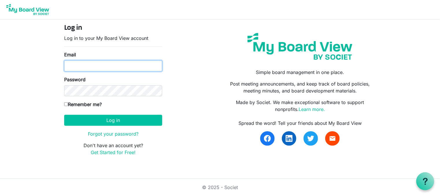
click at [109, 65] on input "Email" at bounding box center [113, 65] width 98 height 11
type input "[EMAIL_ADDRESS][DOMAIN_NAME]"
click at [108, 96] on form "Log in Log in to your My Board View account Email [EMAIL_ADDRESS][DOMAIN_NAME] …" at bounding box center [113, 90] width 98 height 132
click at [65, 102] on input "Remember me?" at bounding box center [66, 104] width 4 height 4
checkbox input "true"
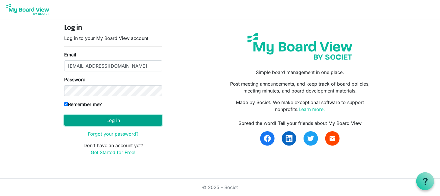
click at [108, 123] on button "Log in" at bounding box center [113, 120] width 98 height 11
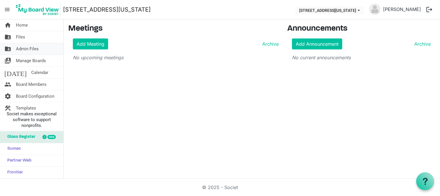
click at [31, 48] on span "Admin Files" at bounding box center [27, 49] width 23 height 12
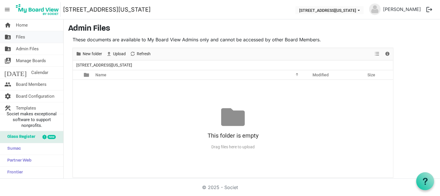
click at [21, 35] on span "Files" at bounding box center [20, 37] width 9 height 12
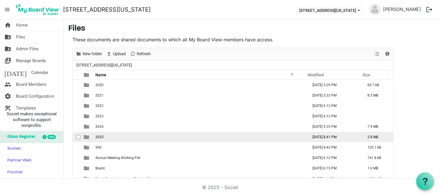
click at [143, 136] on td "2025" at bounding box center [200, 137] width 213 height 10
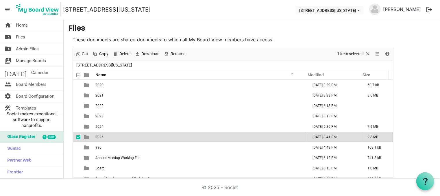
click at [143, 136] on td "2025" at bounding box center [200, 137] width 213 height 10
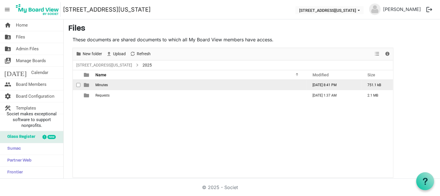
click at [101, 86] on span "Minutes" at bounding box center [101, 85] width 12 height 4
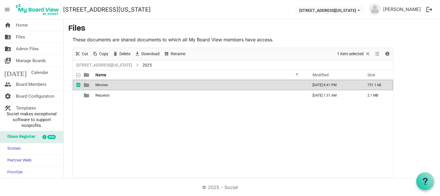
click at [101, 86] on span "Minutes" at bounding box center [101, 85] width 12 height 4
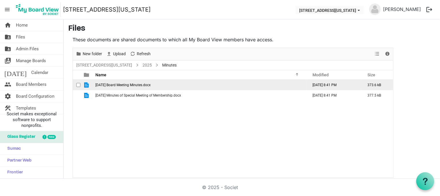
click at [78, 84] on span "checkbox" at bounding box center [78, 85] width 4 height 4
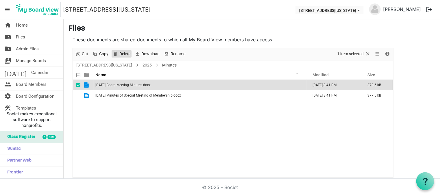
click at [119, 52] on span "Delete" at bounding box center [125, 53] width 12 height 7
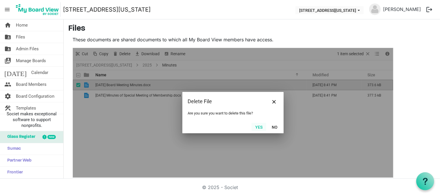
click at [260, 127] on button "Yes" at bounding box center [259, 127] width 15 height 8
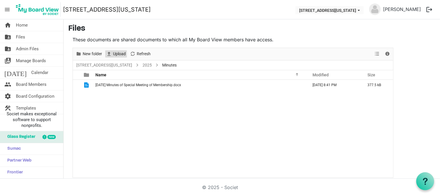
click at [119, 52] on span "Upload" at bounding box center [119, 53] width 14 height 7
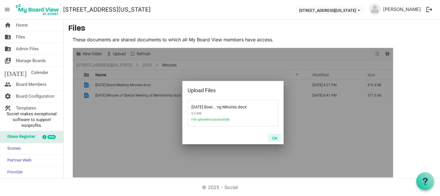
click at [275, 138] on button "OK" at bounding box center [274, 138] width 13 height 8
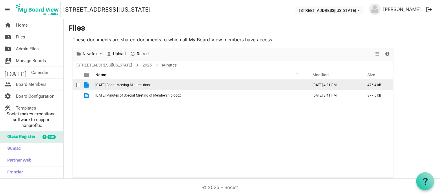
click at [120, 86] on span "06-12-2025 Board Meeting Minutes.docx" at bounding box center [122, 85] width 55 height 4
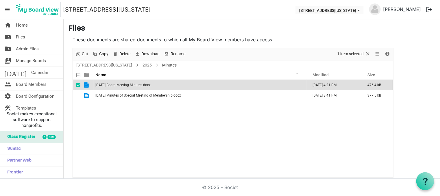
click at [120, 86] on span "06-12-2025 Board Meeting Minutes.docx" at bounding box center [122, 85] width 55 height 4
click at [151, 85] on span "06-12-2025 Board Meeting Minutes.docx" at bounding box center [122, 85] width 55 height 4
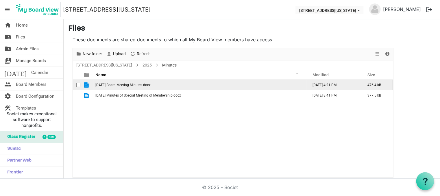
click at [151, 85] on span "06-12-2025 Board Meeting Minutes.docx" at bounding box center [122, 85] width 55 height 4
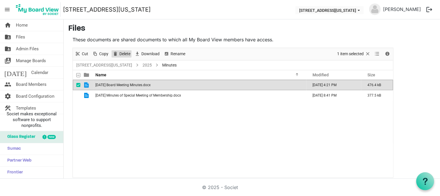
click at [124, 54] on span "Delete" at bounding box center [125, 53] width 12 height 7
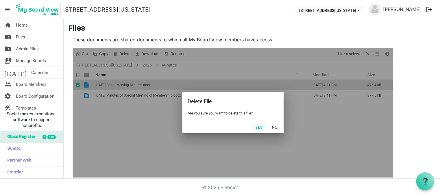
click at [259, 128] on button "Yes" at bounding box center [259, 127] width 15 height 8
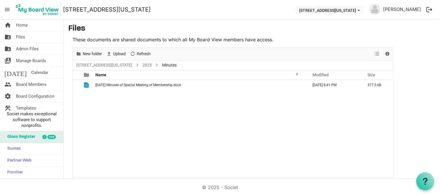
click at [264, 112] on div "07-22-2025 Minutes of Special Meeting of Membership.docx August 04, 2025 8:41 P…" at bounding box center [233, 129] width 320 height 98
click at [118, 53] on span "Upload" at bounding box center [119, 53] width 14 height 7
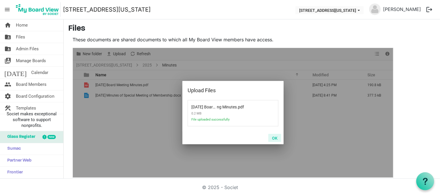
click at [275, 138] on button "OK" at bounding box center [274, 138] width 13 height 8
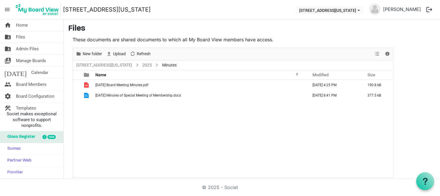
click at [269, 108] on div "06-12-2025 Board Meeting Minutes.pdf August 10, 2025 4:25 PM 190.8 kB 07-22-202…" at bounding box center [233, 129] width 320 height 98
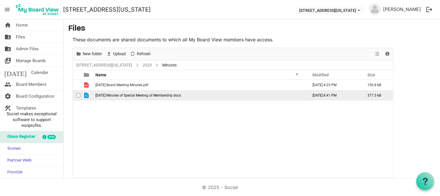
click at [121, 94] on span "07-22-2025 Minutes of Special Meeting of Membership.docx" at bounding box center [138, 95] width 86 height 4
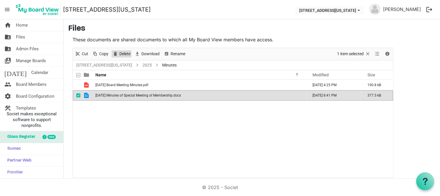
click at [121, 52] on span "Delete" at bounding box center [125, 53] width 12 height 7
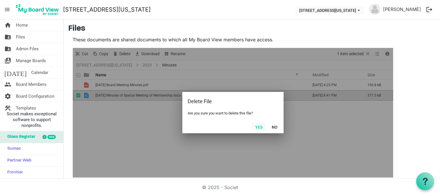
click at [260, 128] on button "Yes" at bounding box center [259, 127] width 15 height 8
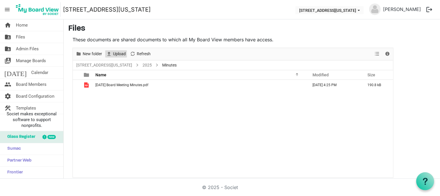
click at [122, 52] on span "Upload" at bounding box center [119, 53] width 14 height 7
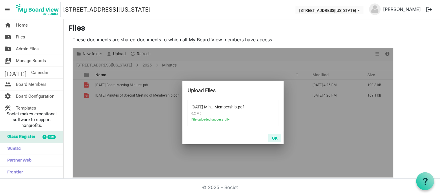
click at [275, 138] on button "OK" at bounding box center [274, 138] width 13 height 8
